Goal: Transaction & Acquisition: Purchase product/service

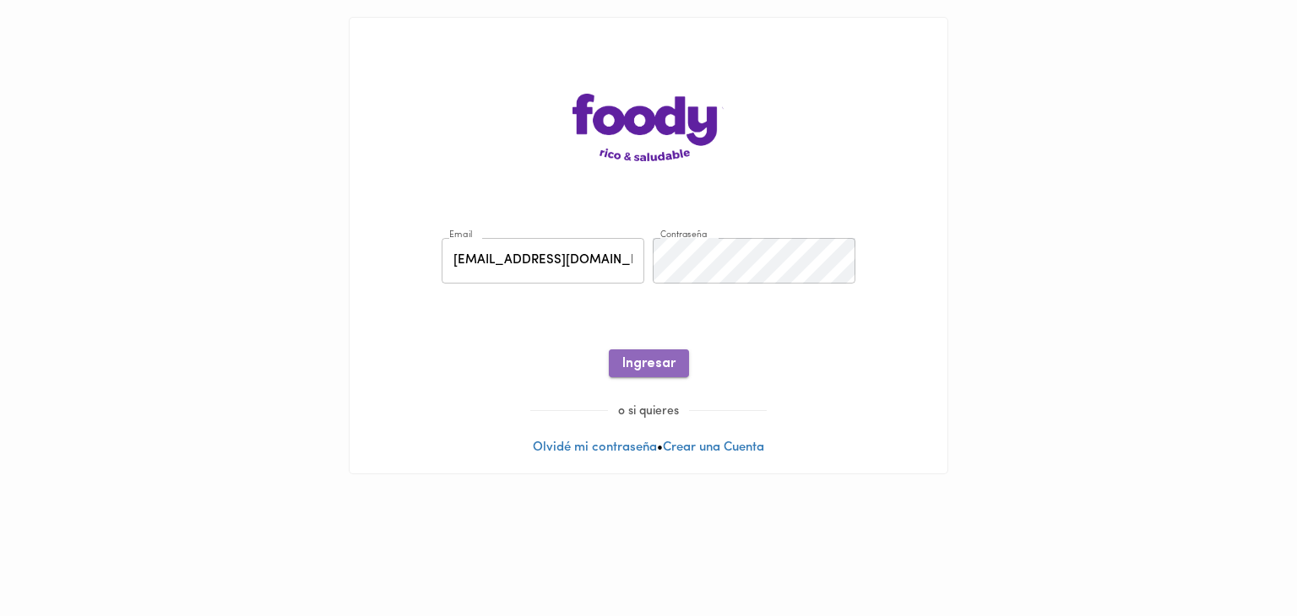
click at [627, 369] on span "Ingresar" at bounding box center [648, 364] width 53 height 16
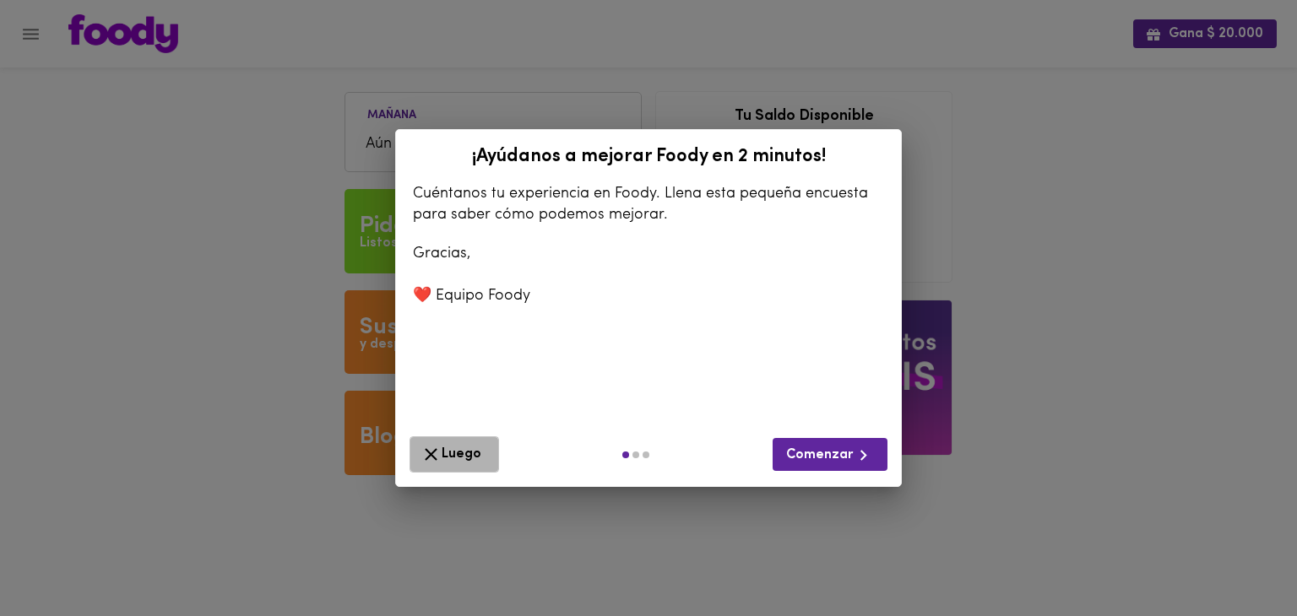
click at [435, 463] on icon "button" at bounding box center [431, 454] width 21 height 21
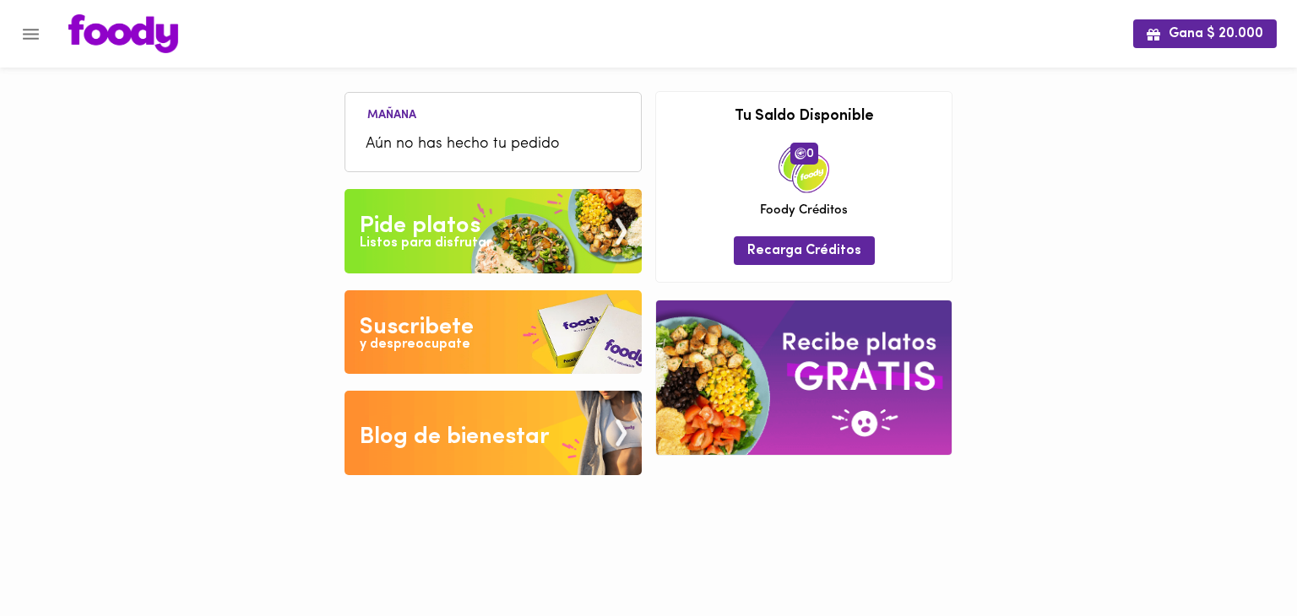
click at [461, 220] on div "Pide platos" at bounding box center [420, 226] width 121 height 34
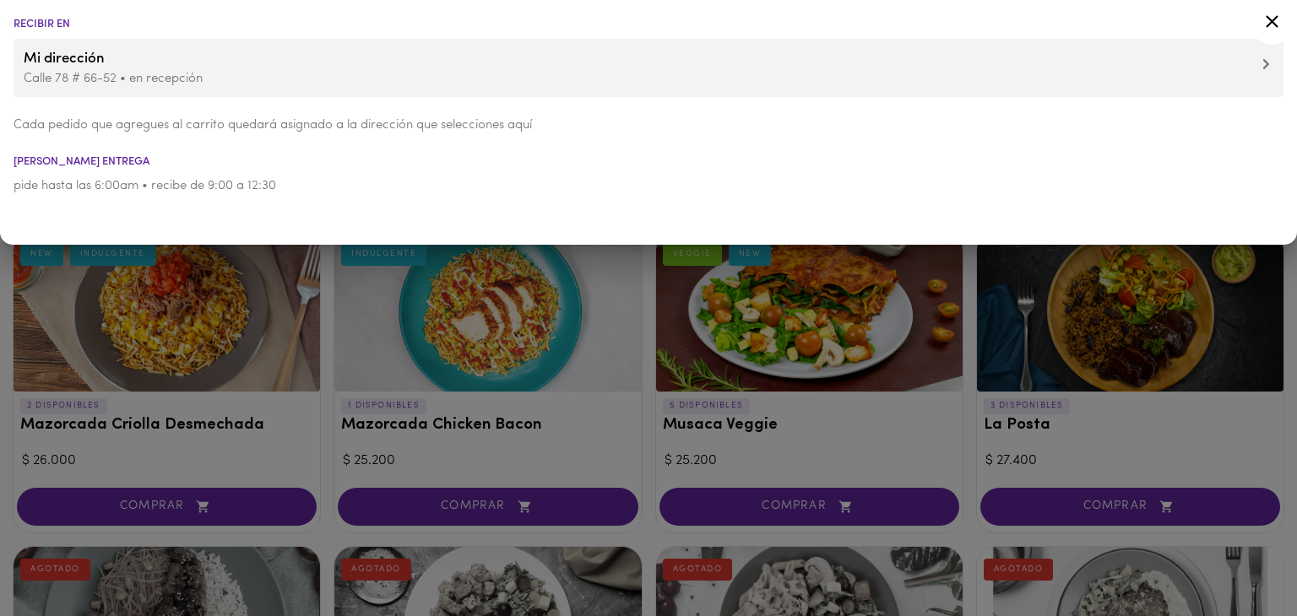
click at [1271, 24] on icon at bounding box center [1272, 21] width 21 height 21
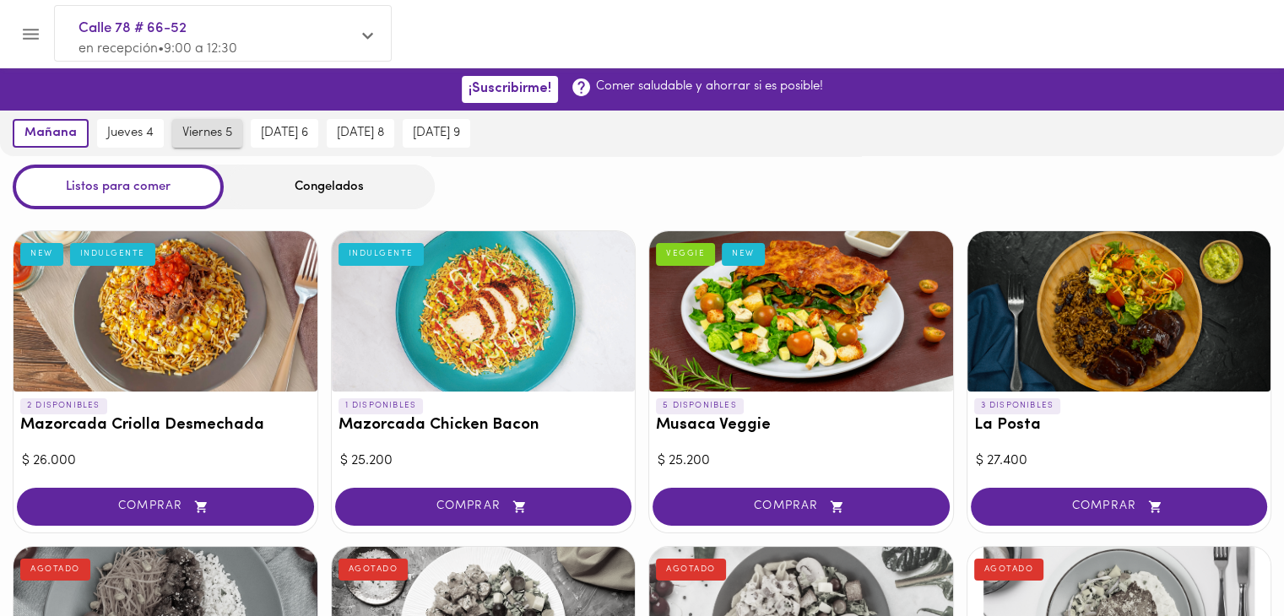
click at [201, 133] on span "viernes 5" at bounding box center [207, 133] width 50 height 15
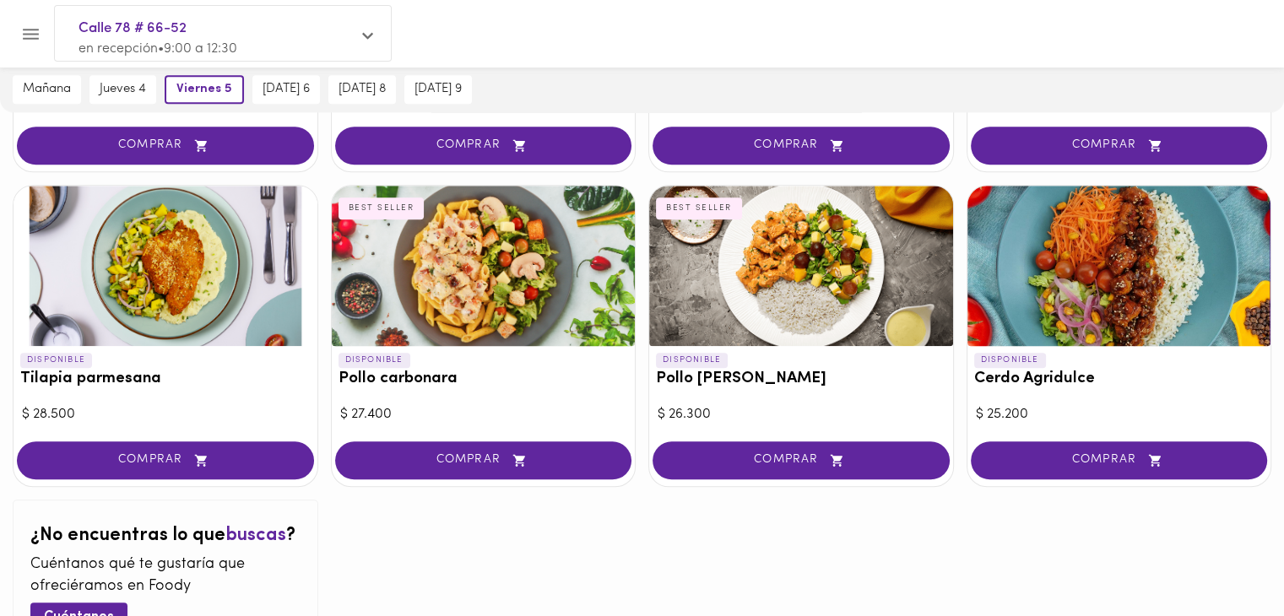
scroll to position [1633, 0]
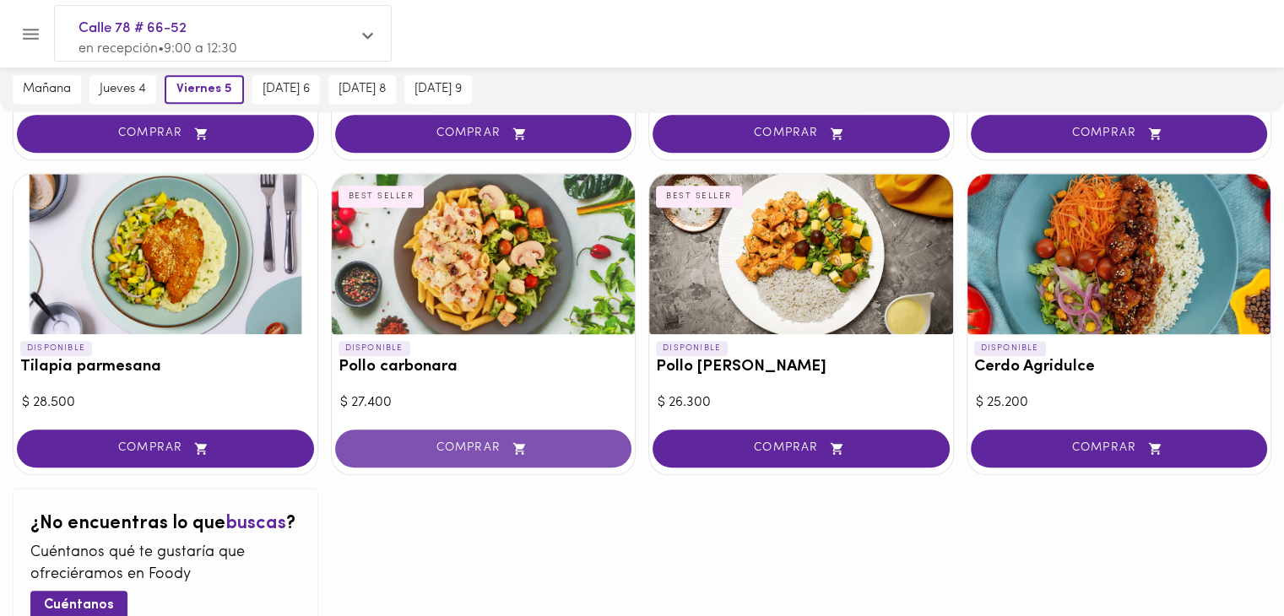
click at [432, 454] on button "COMPRAR" at bounding box center [483, 449] width 297 height 38
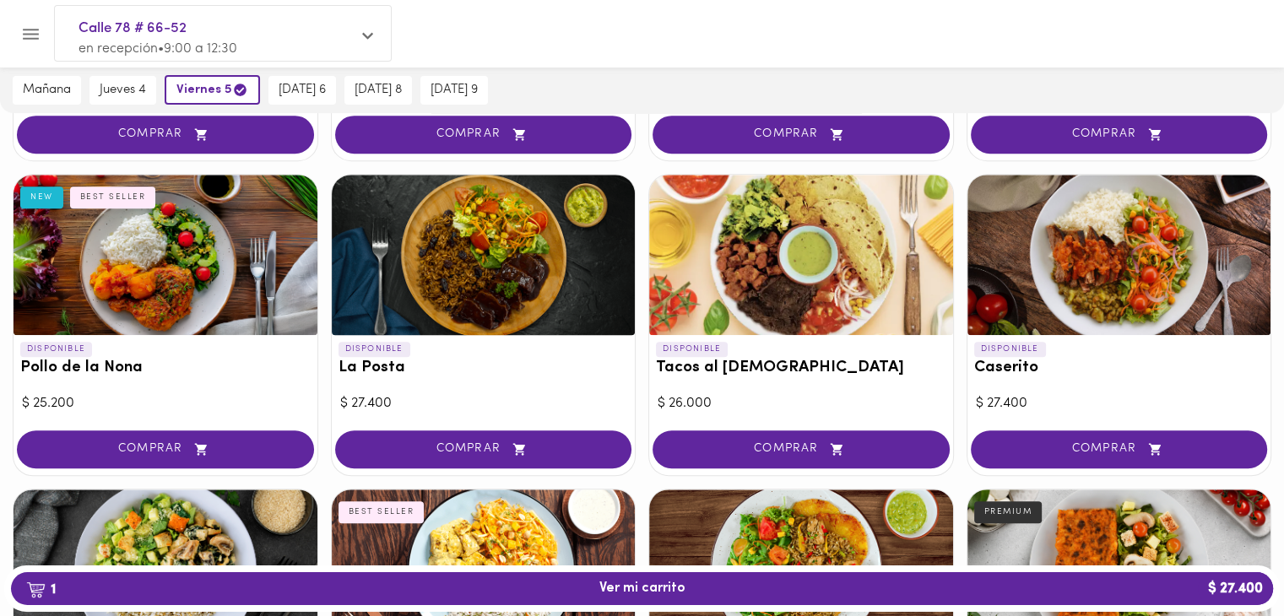
scroll to position [687, 0]
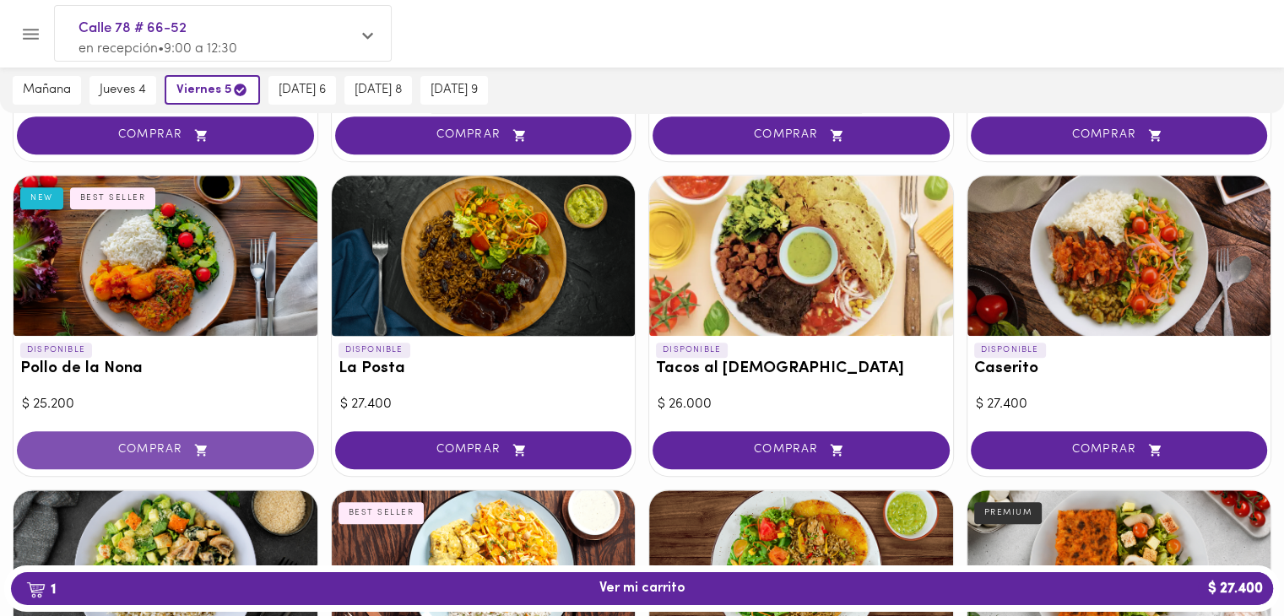
click at [106, 450] on span "COMPRAR" at bounding box center [165, 450] width 255 height 14
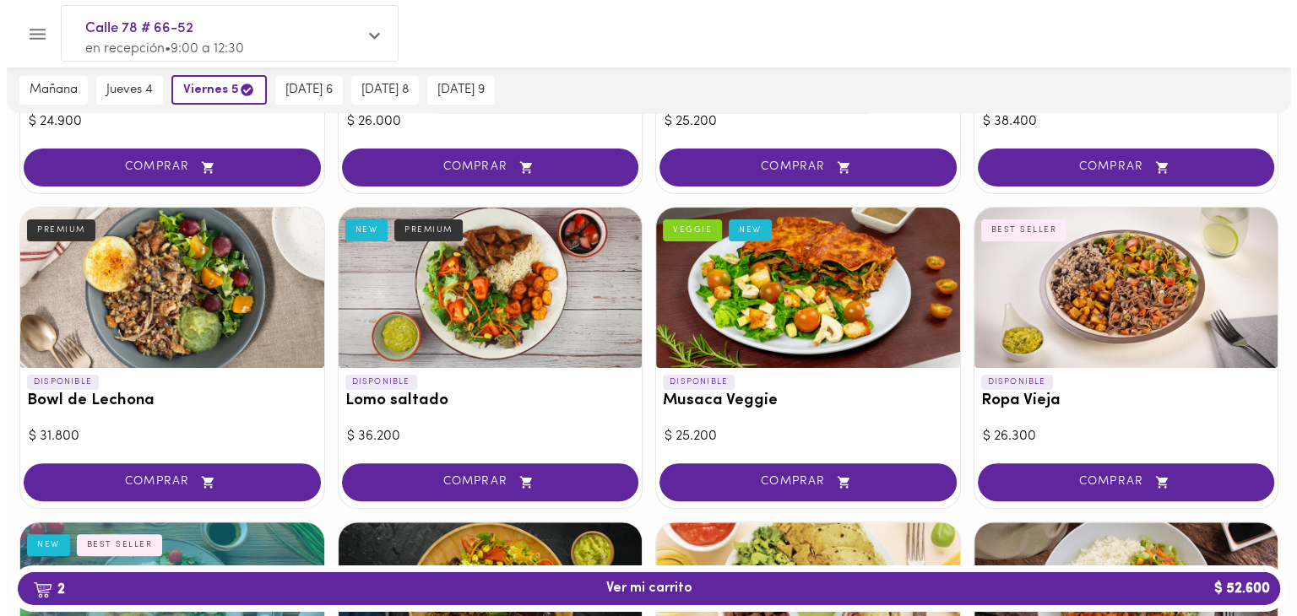
scroll to position [334, 0]
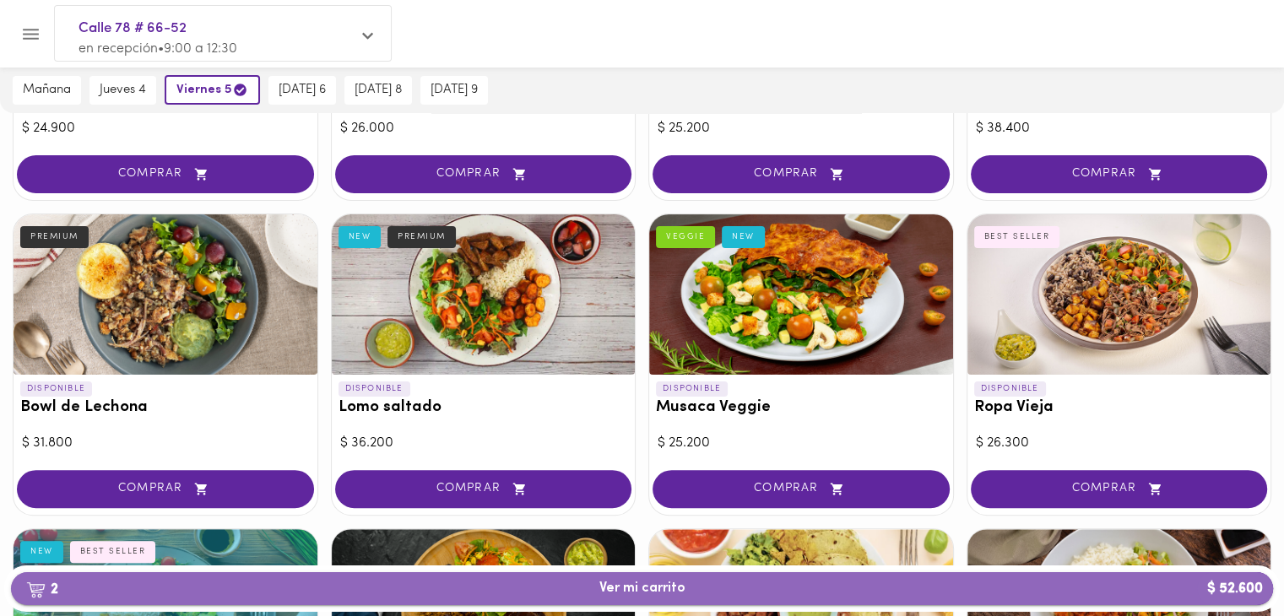
click at [391, 594] on span "2 Ver mi carrito $ 52.600" at bounding box center [642, 589] width 1236 height 16
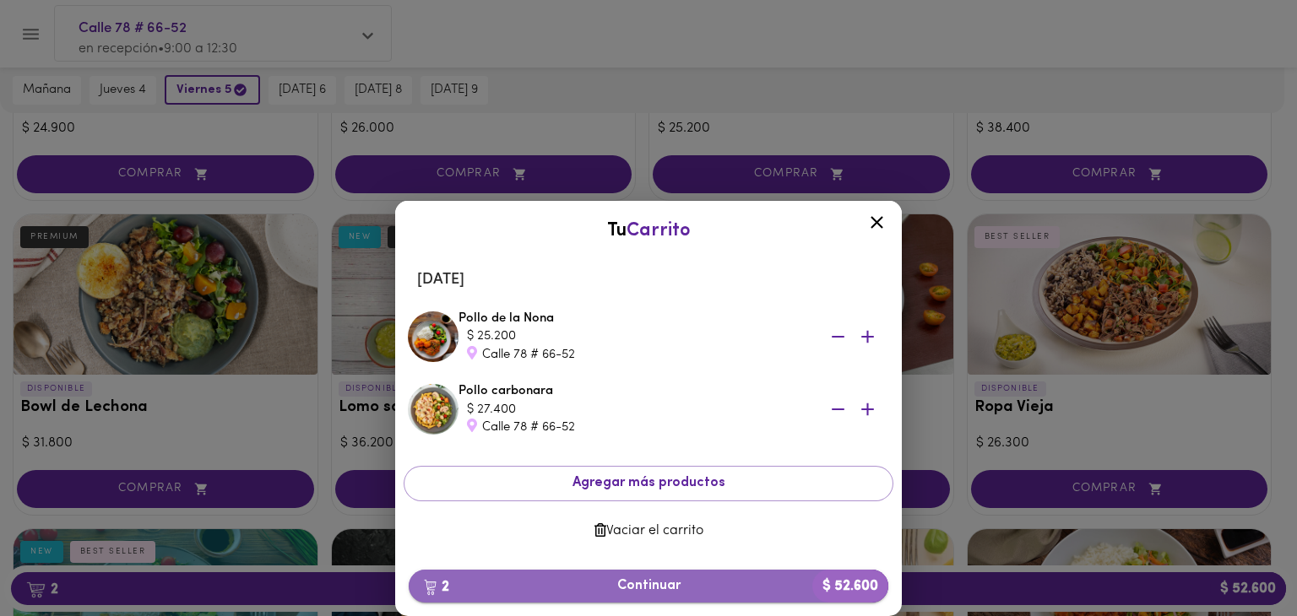
click at [513, 584] on span "2 Continuar $ 52.600" at bounding box center [648, 586] width 453 height 16
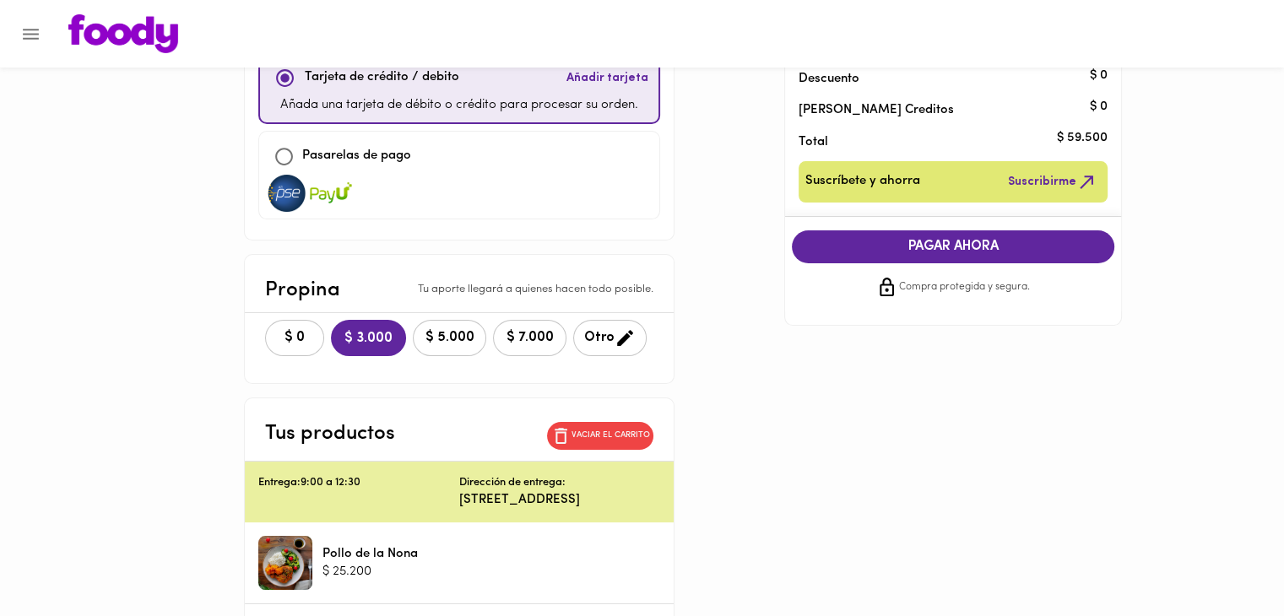
scroll to position [175, 0]
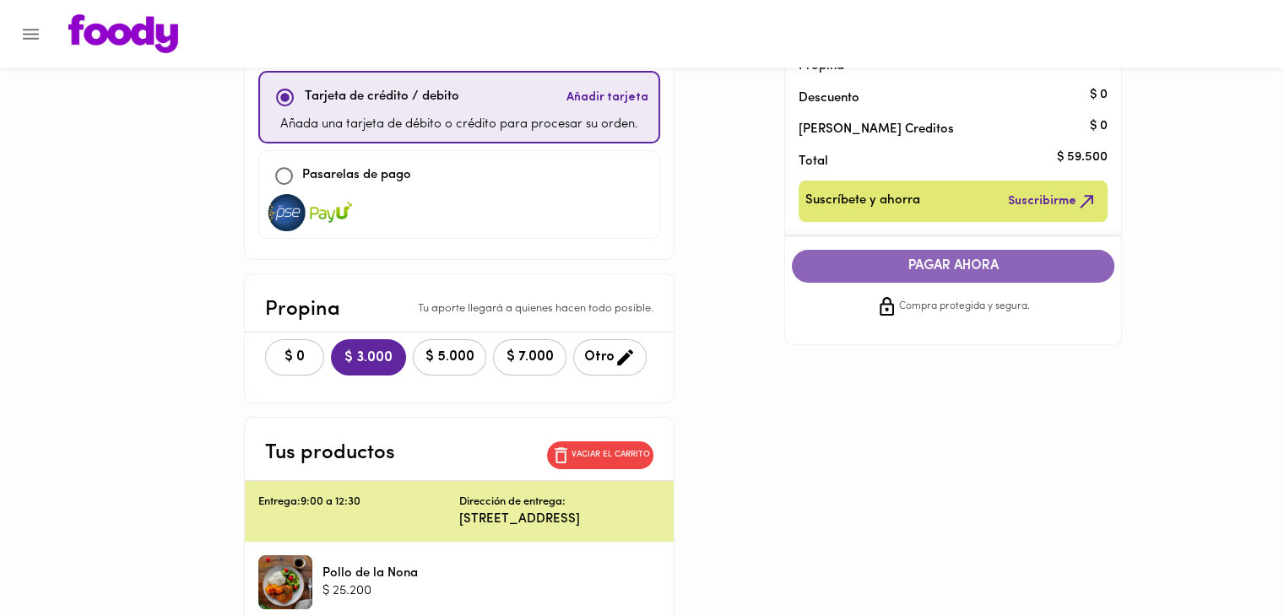
click at [843, 271] on span "PAGAR AHORA" at bounding box center [953, 266] width 289 height 16
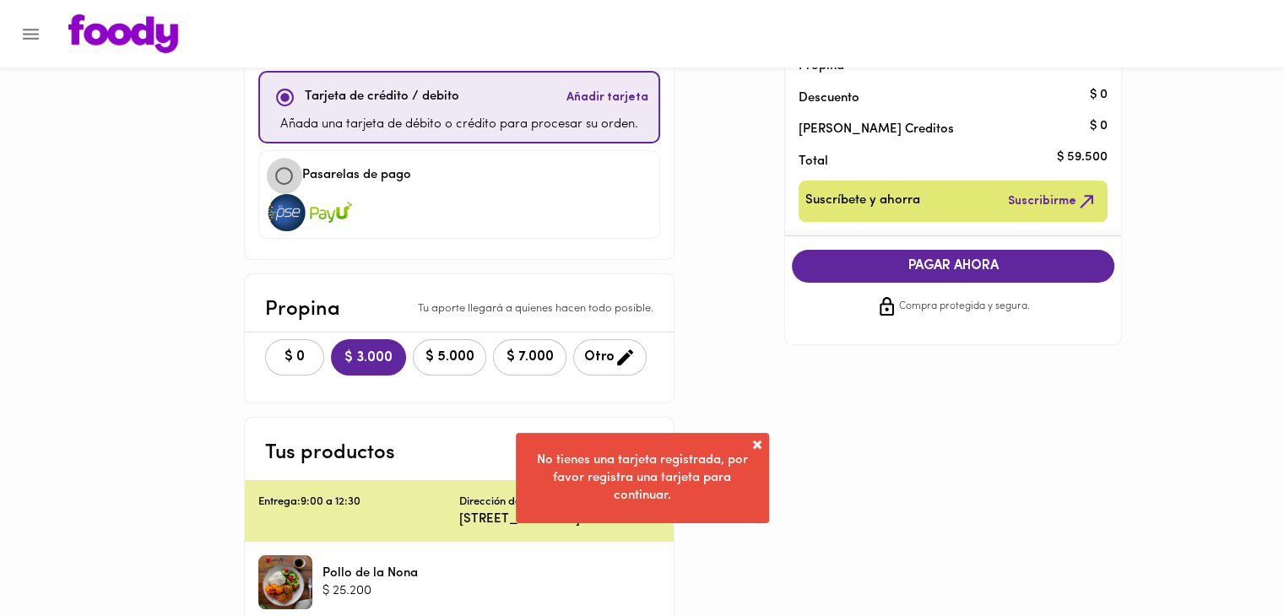
click at [290, 158] on input "checkbox" at bounding box center [284, 176] width 36 height 36
checkbox input "true"
checkbox input "false"
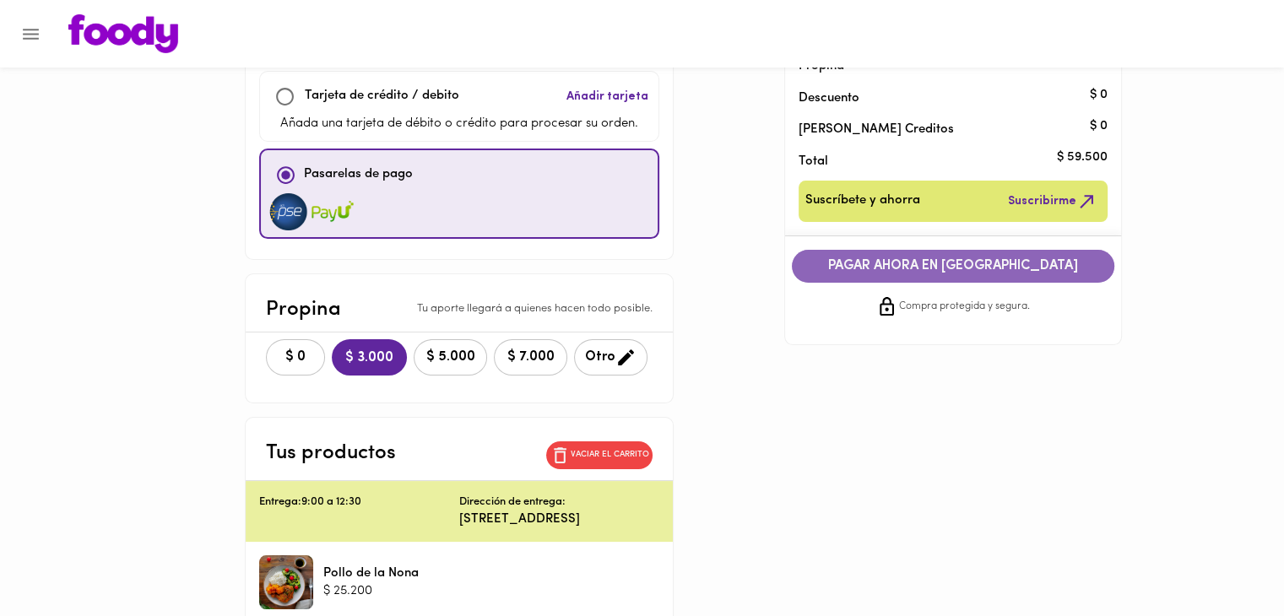
click at [911, 253] on button "PAGAR AHORA EN [GEOGRAPHIC_DATA]" at bounding box center [953, 266] width 323 height 33
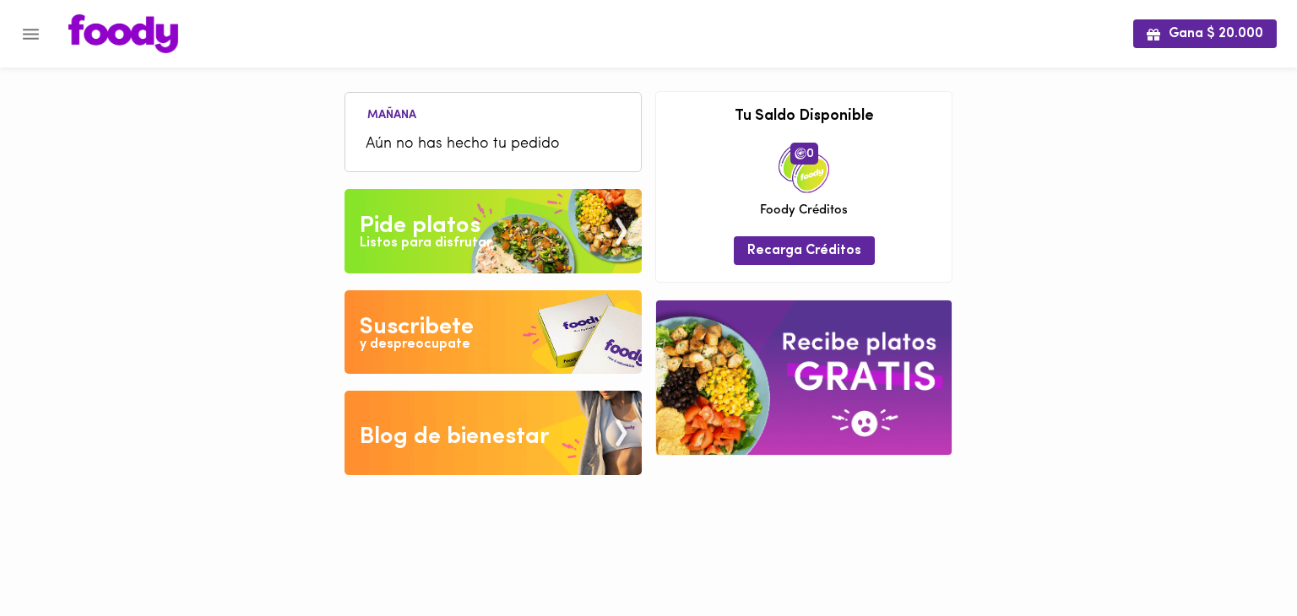
click at [437, 234] on div "Listos para disfrutar" at bounding box center [426, 243] width 132 height 19
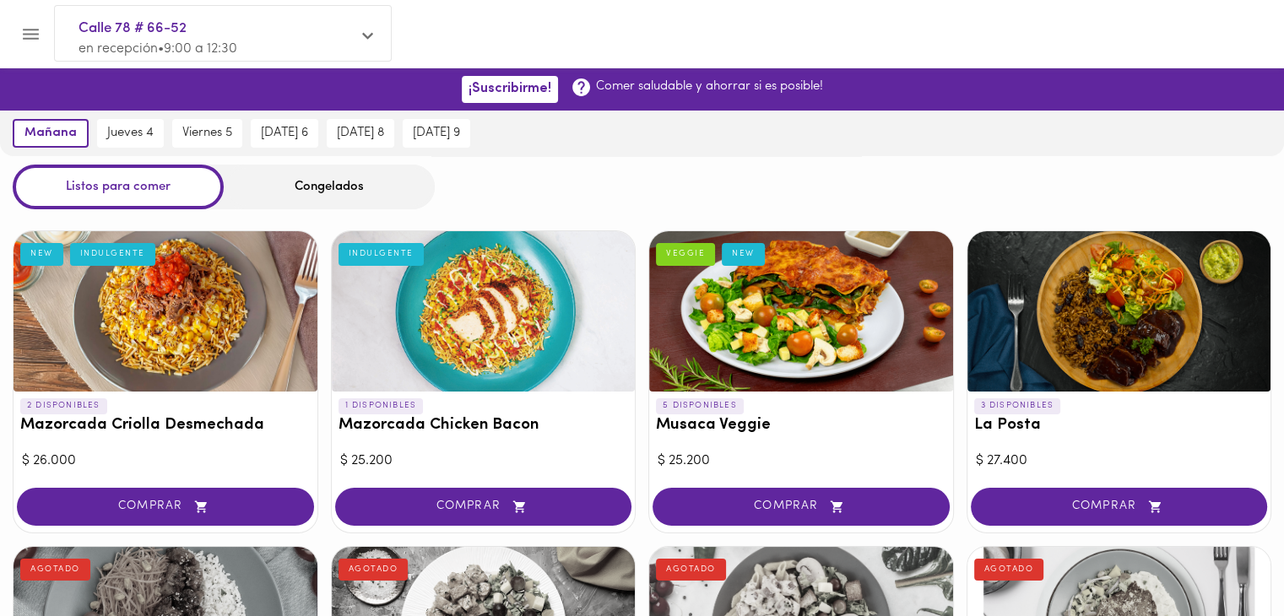
click at [355, 183] on div "Congelados" at bounding box center [329, 187] width 211 height 45
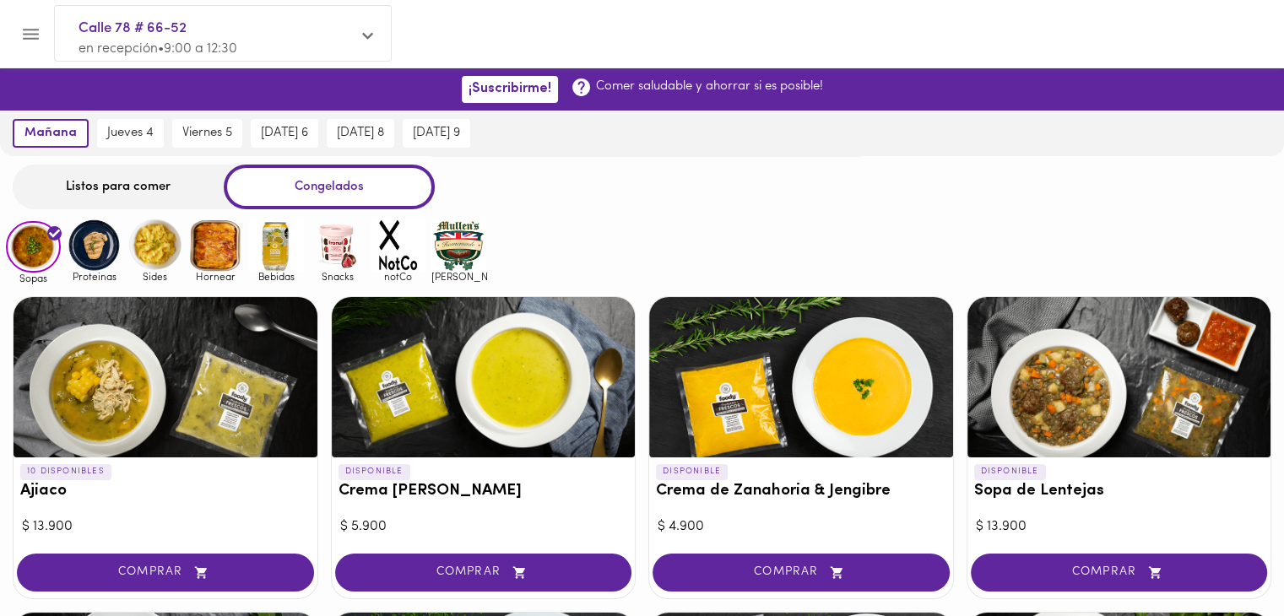
click at [220, 232] on img at bounding box center [215, 245] width 55 height 55
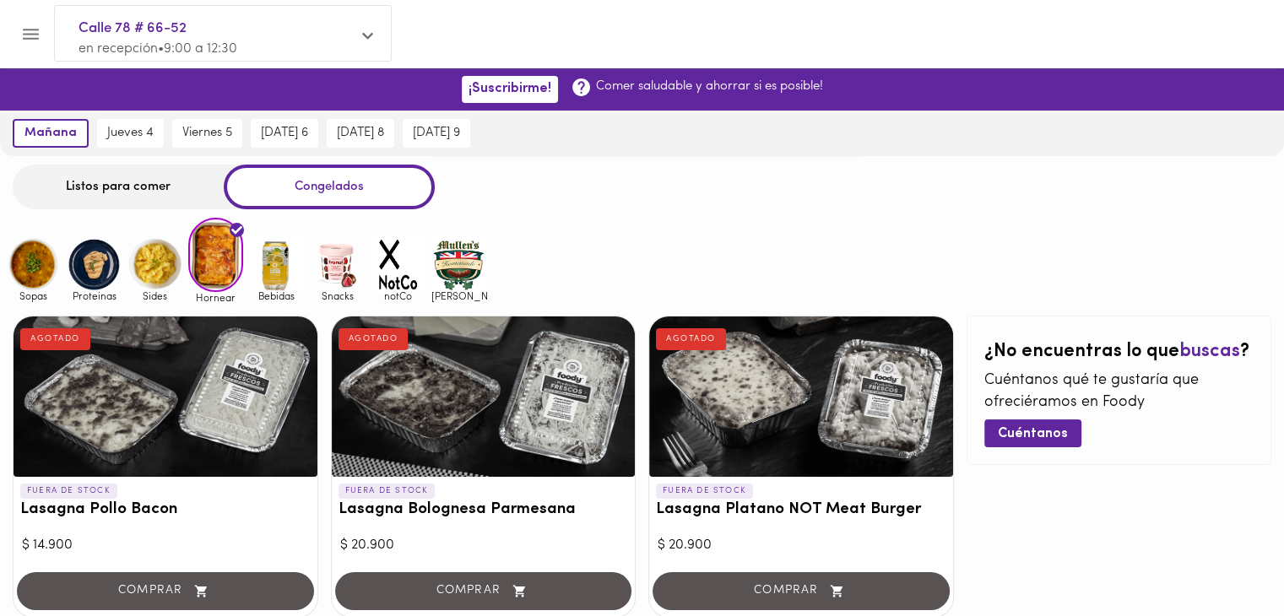
click at [877, 187] on div "Listos para comer Congelados" at bounding box center [642, 187] width 1284 height 45
click at [44, 33] on button "Menu" at bounding box center [30, 34] width 41 height 41
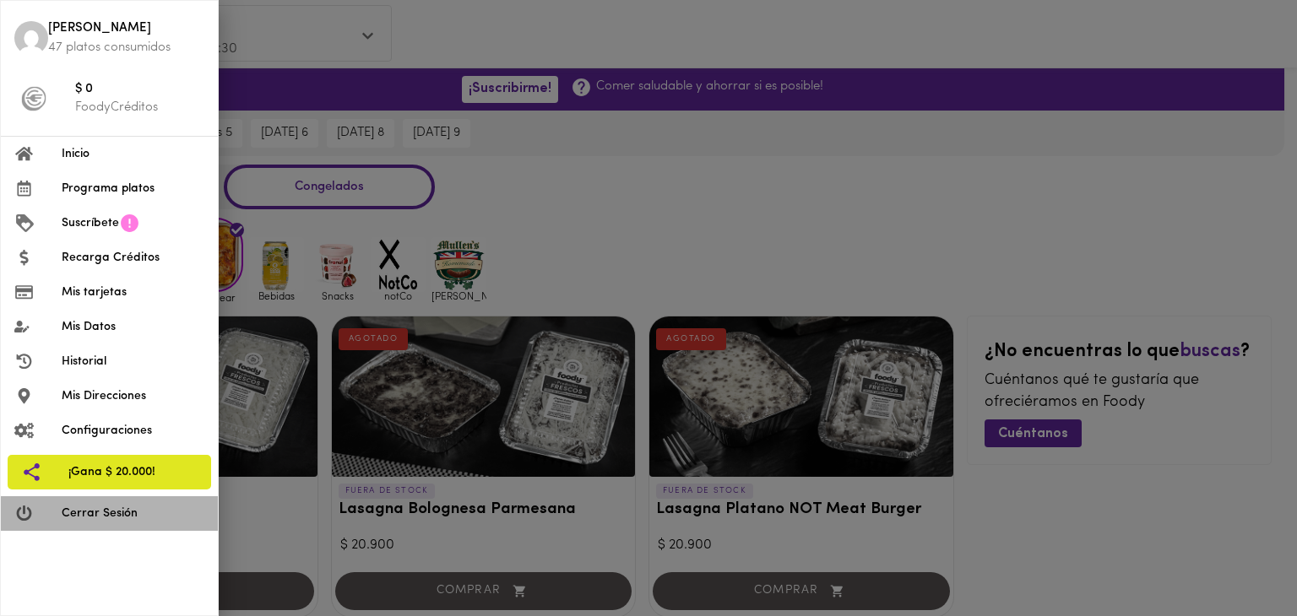
click at [91, 515] on span "Cerrar Sesión" at bounding box center [133, 514] width 143 height 18
